Goal: Ask a question

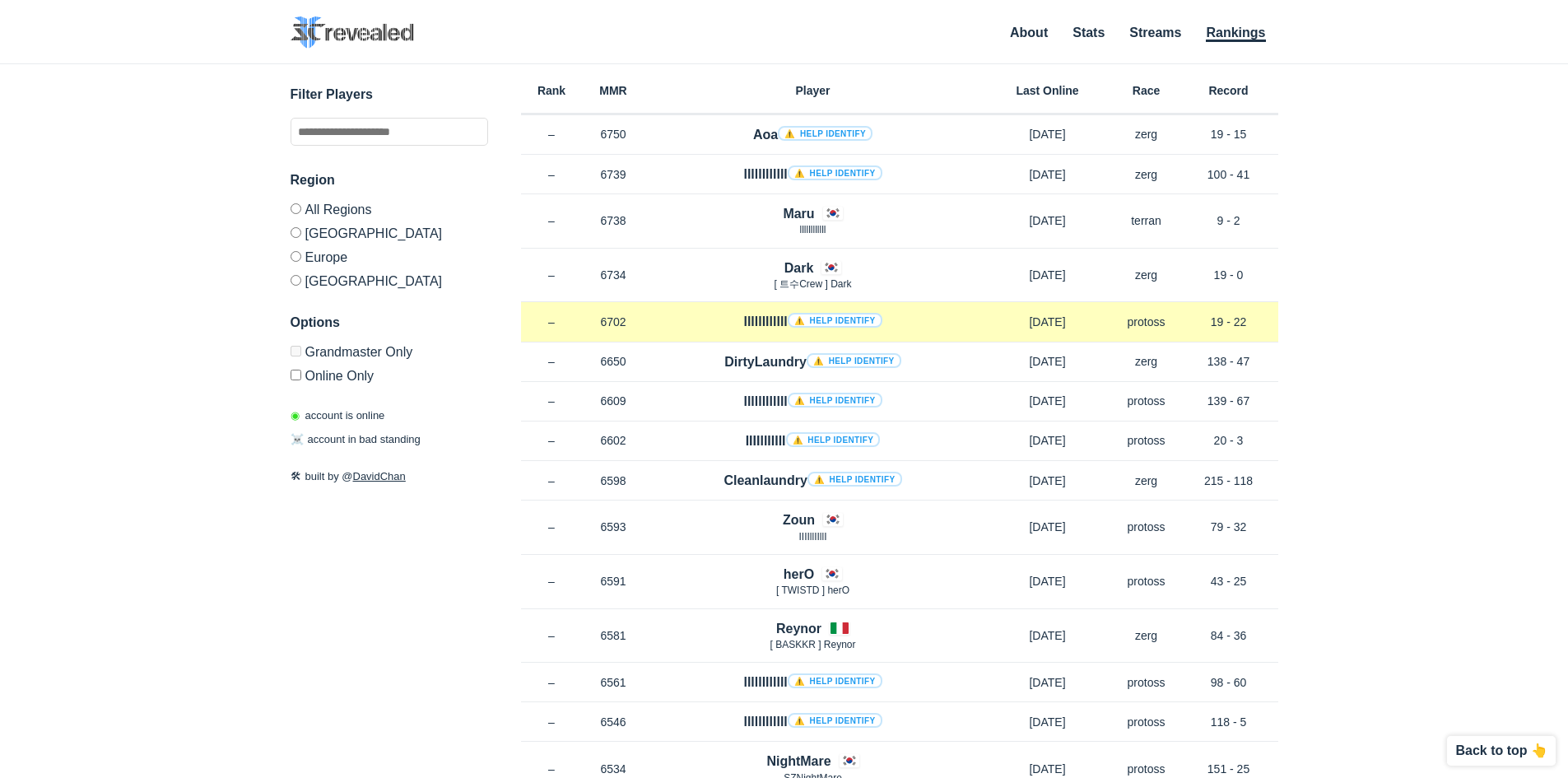
click at [807, 317] on link "⚠️ Help identify" at bounding box center [835, 320] width 94 height 15
click at [750, 317] on h4 "llllllllllll ⚠️ Help identify" at bounding box center [812, 321] width 138 height 19
copy h4 "llllllllllll"
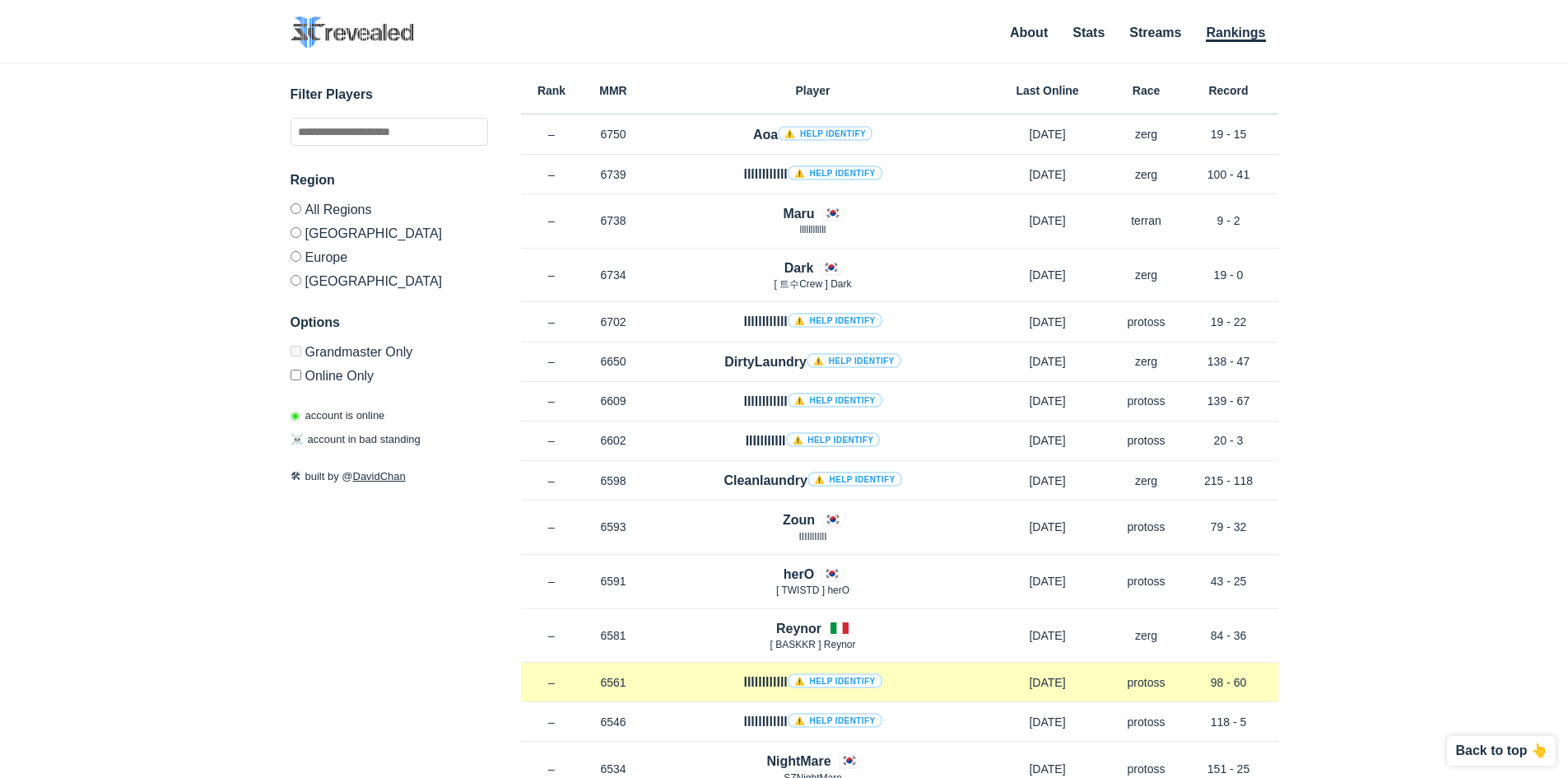
click at [756, 682] on h4 "llllllllllll ⚠️ Help identify" at bounding box center [812, 682] width 138 height 19
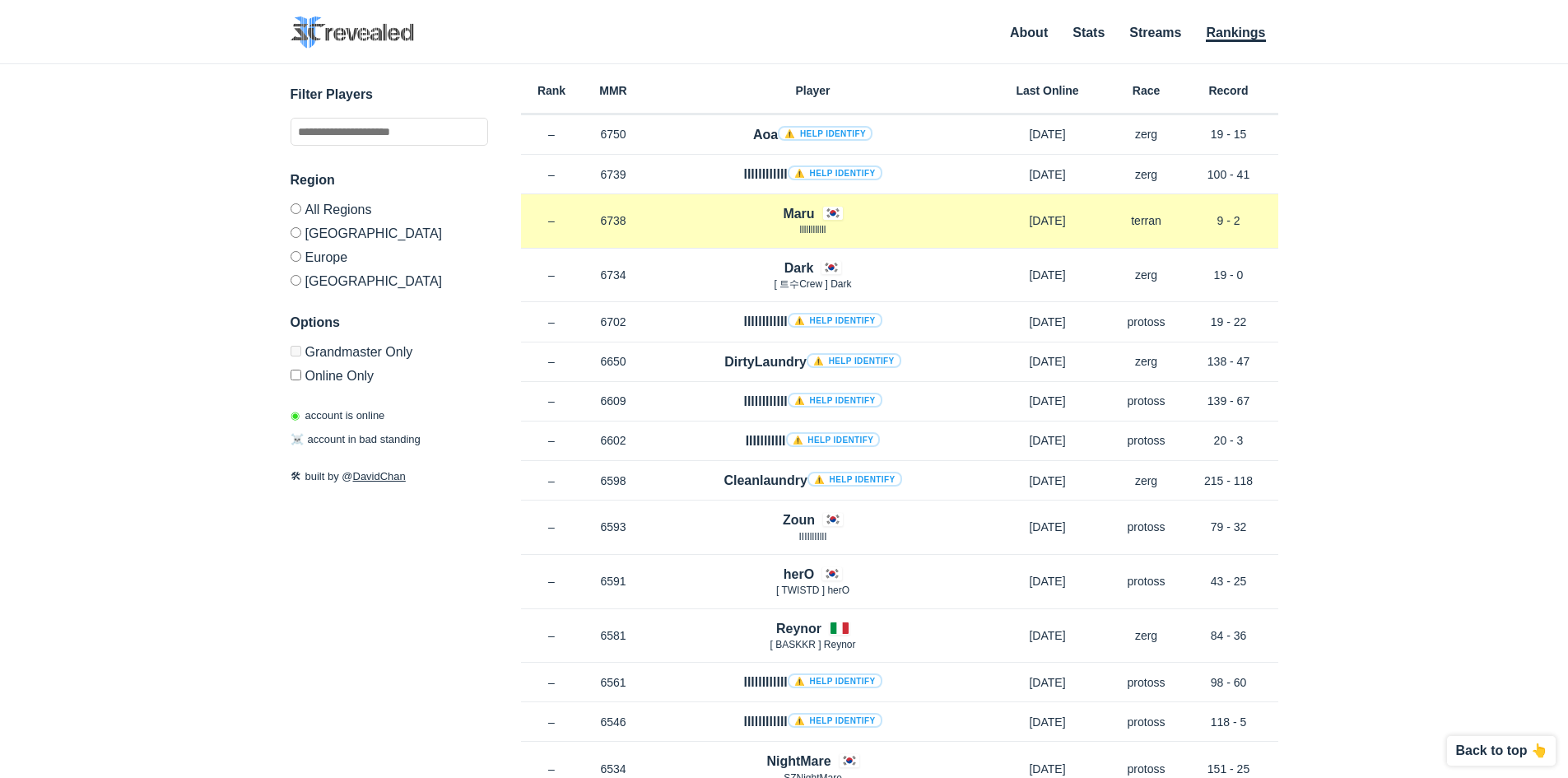
click at [808, 231] on span "llllllllllll" at bounding box center [813, 230] width 27 height 12
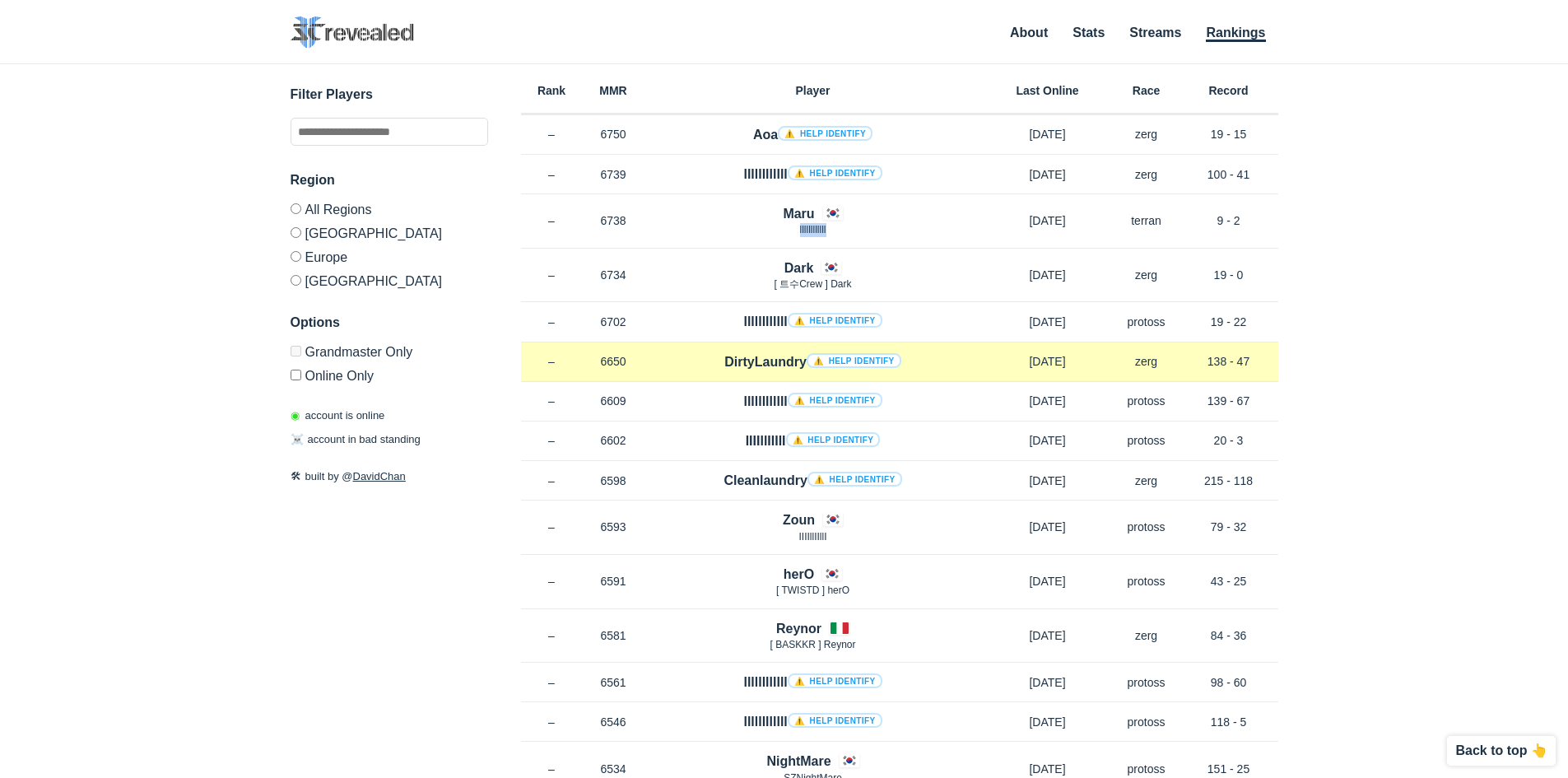
copy span "llllllllllll"
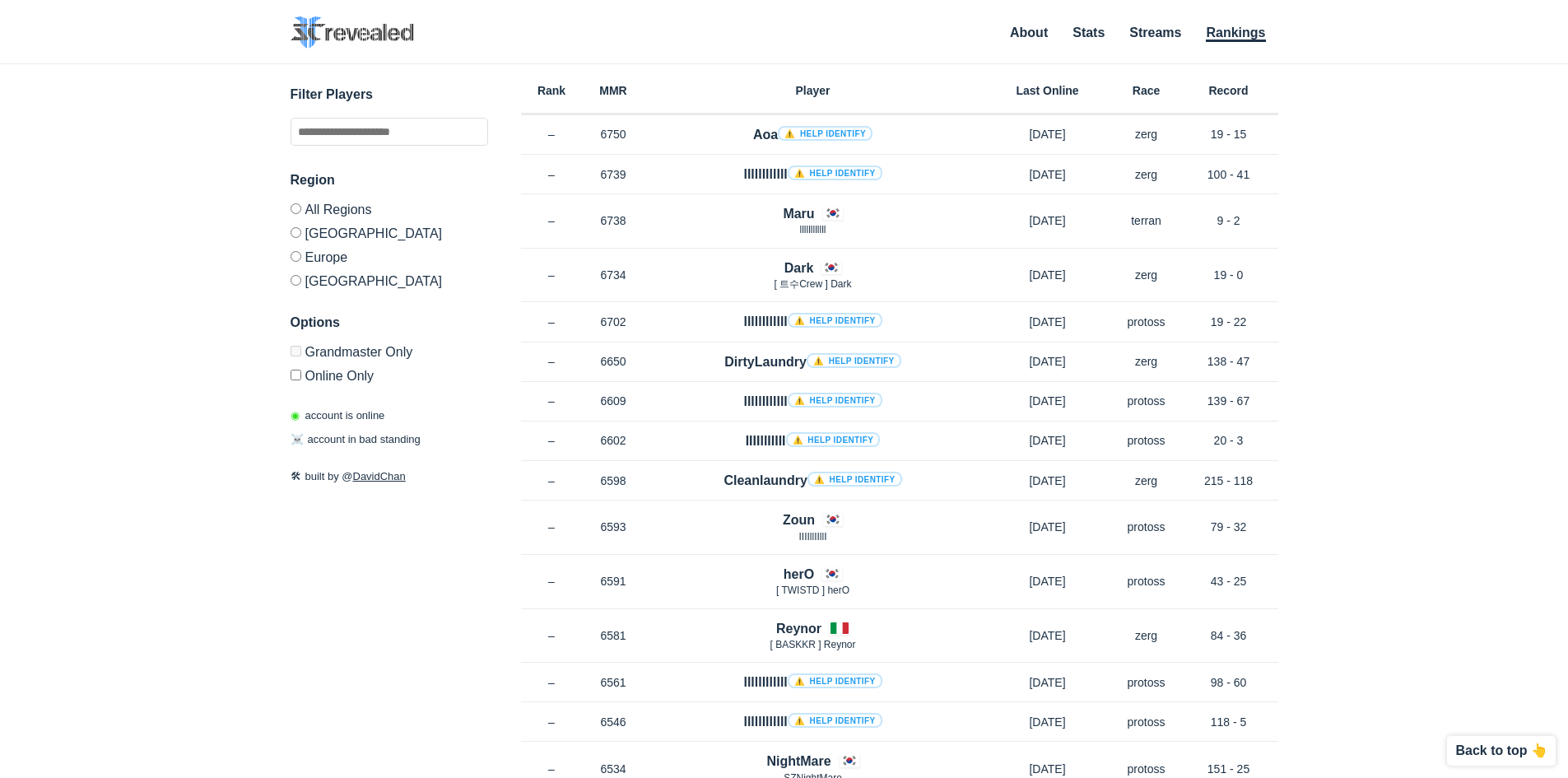
click at [1404, 349] on div "✕ Filter Players Region All Regions [GEOGRAPHIC_DATA] [GEOGRAPHIC_DATA] [GEOGRA…" at bounding box center [784, 400] width 1535 height 673
